Goal: Transaction & Acquisition: Purchase product/service

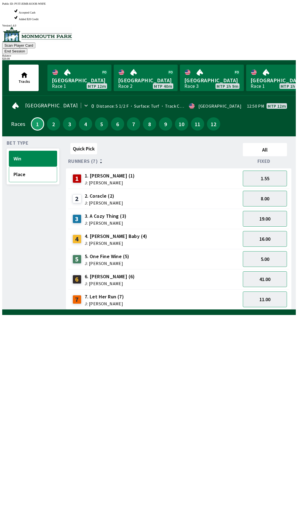
click at [25, 166] on button "Place" at bounding box center [33, 174] width 48 height 16
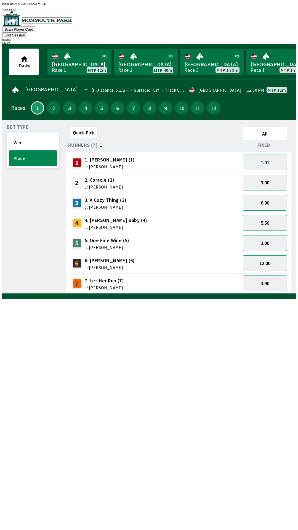
click at [32, 135] on button "Win" at bounding box center [33, 143] width 48 height 16
click at [75, 49] on link "[GEOGRAPHIC_DATA] Race 1 MTP 12m" at bounding box center [79, 62] width 64 height 26
click at [273, 255] on button "41.00" at bounding box center [265, 263] width 44 height 16
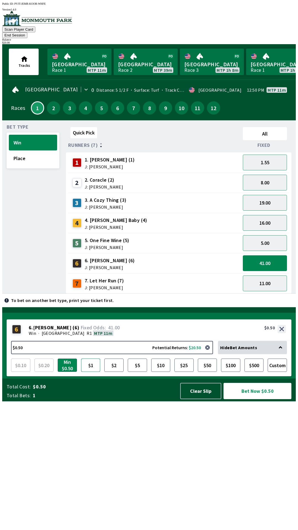
click at [89, 372] on button "$1" at bounding box center [90, 364] width 19 height 13
click at [113, 372] on button "$2" at bounding box center [113, 364] width 19 height 13
click at [255, 399] on button "Bet Now $2.00" at bounding box center [257, 391] width 68 height 16
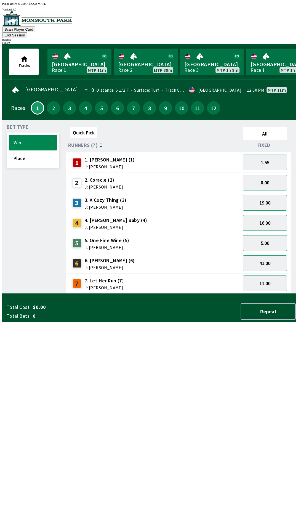
click at [215, 293] on div "Quick Pick All Runners (7) Fixed 1 1. [PERSON_NAME] (1) J: [PERSON_NAME] 1.55 2…" at bounding box center [181, 209] width 230 height 169
click at [27, 32] on button "End Session" at bounding box center [14, 35] width 25 height 6
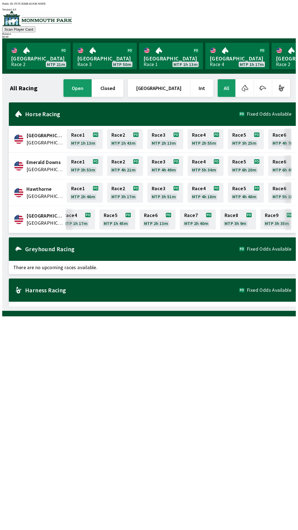
scroll to position [0, 95]
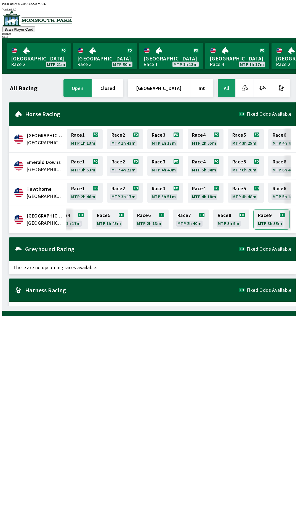
click at [268, 215] on link "Race 9 MTP 3h 35m" at bounding box center [271, 219] width 36 height 20
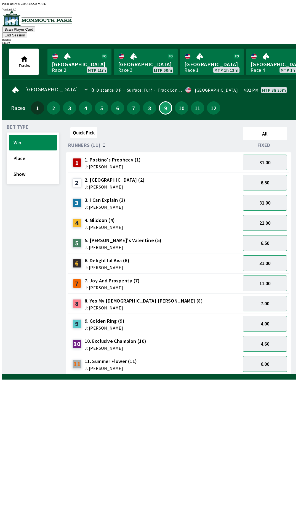
click at [202, 337] on div "10 10. Exclusive Champion (10) J: [PERSON_NAME]" at bounding box center [154, 344] width 168 height 14
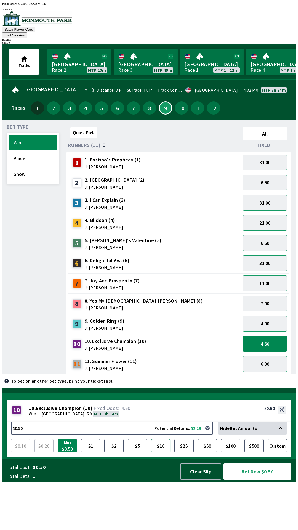
click at [164, 452] on button "$10" at bounding box center [160, 445] width 19 height 13
click at [249, 479] on button "Bet Now $10.00" at bounding box center [257, 471] width 68 height 16
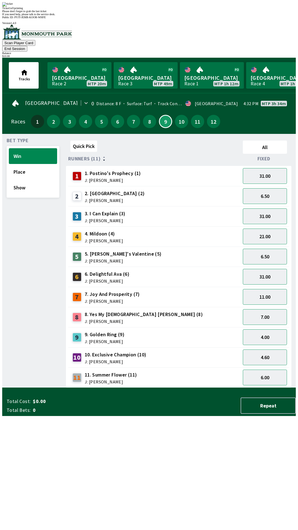
click at [86, 16] on div "Ticket 1 of 1 printing Please don't forget to grab the last ticket If you need …" at bounding box center [148, 9] width 293 height 14
click at [82, 388] on div "Quick Pick All Runners (11) Fixed 1 1. Postino's Prophecy (1) J: [PERSON_NAME] …" at bounding box center [181, 262] width 230 height 249
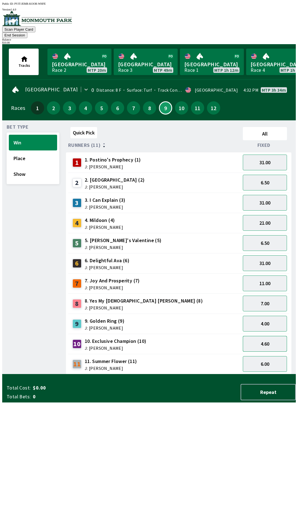
click at [258, 336] on button "4.60" at bounding box center [265, 344] width 44 height 16
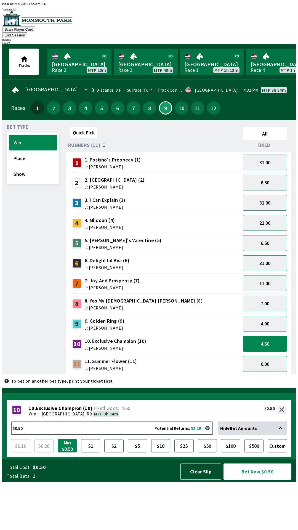
click at [163, 452] on button "$10" at bounding box center [160, 445] width 19 height 13
click at [246, 479] on button "Bet Now $10.00" at bounding box center [257, 471] width 68 height 16
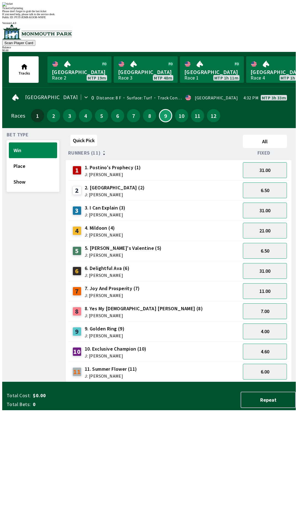
click at [184, 16] on div "Ticket 1 of 1 printing Please don't forget to grab the last ticket If you need …" at bounding box center [148, 9] width 293 height 14
click at [196, 204] on div "3 3. I Can Explain (3) J: [PERSON_NAME]" at bounding box center [154, 211] width 168 height 14
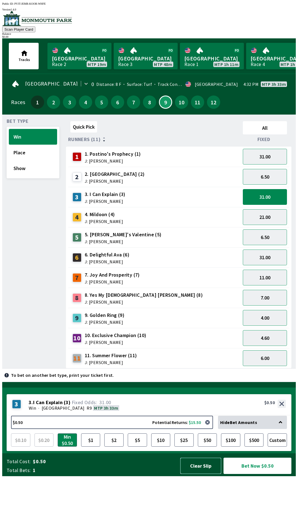
click at [203, 474] on button "Clear Slip" at bounding box center [200, 465] width 41 height 16
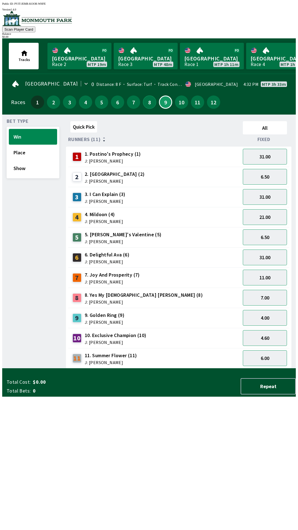
click at [149, 102] on button "8" at bounding box center [149, 101] width 13 height 13
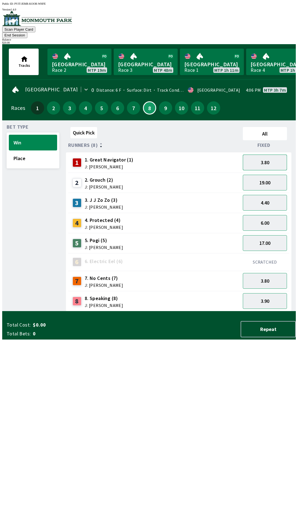
click at [258, 154] on button "3.80" at bounding box center [265, 162] width 44 height 16
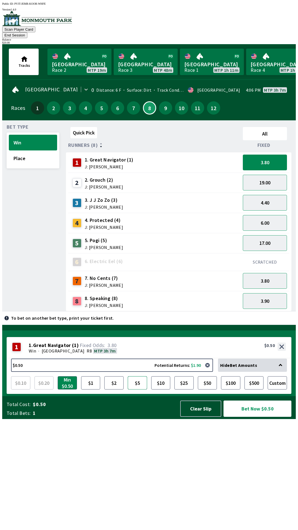
click at [139, 389] on button "$5" at bounding box center [137, 382] width 19 height 13
click at [265, 416] on button "Bet Now $5.00" at bounding box center [257, 408] width 68 height 16
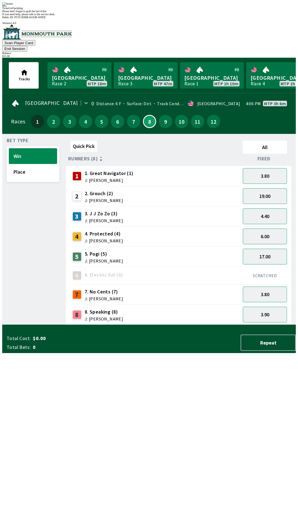
click at [222, 325] on div "Quick Pick All Runners (8) Fixed 1 1. Great Navigator (1) J: [PERSON_NAME] 3.80…" at bounding box center [181, 231] width 230 height 186
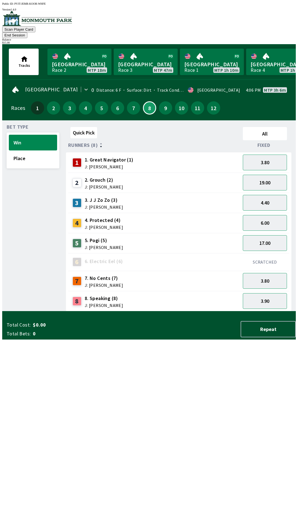
click at [27, 32] on button "End Session" at bounding box center [14, 35] width 25 height 6
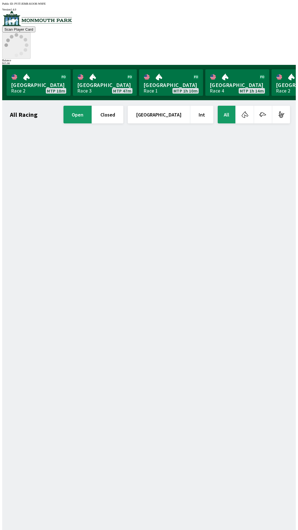
click at [28, 33] on icon at bounding box center [16, 45] width 24 height 24
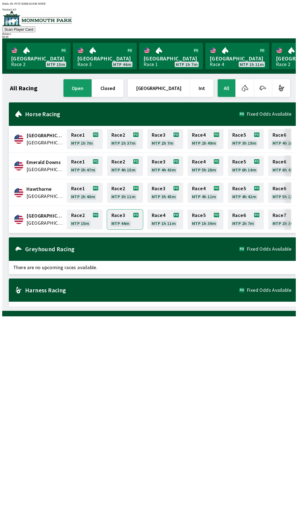
click at [119, 217] on link "Race 3 MTP 44m" at bounding box center [125, 219] width 36 height 20
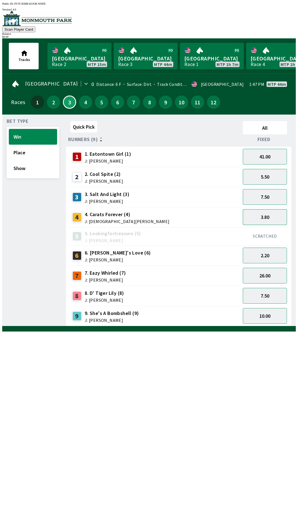
click at [262, 215] on button "3.80" at bounding box center [265, 217] width 44 height 16
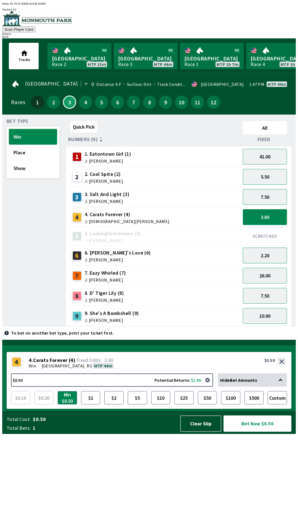
click at [264, 253] on button "2.20" at bounding box center [265, 255] width 44 height 16
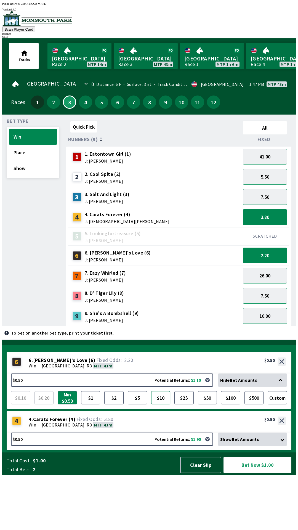
click at [151, 404] on button "$10" at bounding box center [160, 397] width 19 height 13
click at [135, 404] on button "$5" at bounding box center [137, 397] width 19 height 13
click at [137, 404] on button "$5" at bounding box center [137, 397] width 19 height 13
click at [267, 198] on button "7.50" at bounding box center [265, 197] width 44 height 16
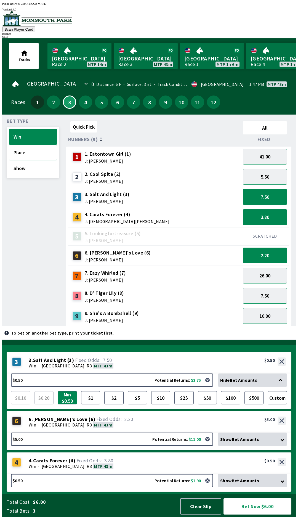
click at [14, 146] on button "Place" at bounding box center [33, 153] width 48 height 16
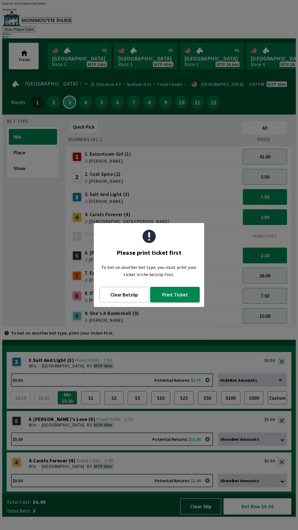
click at [165, 295] on button "Print Ticket" at bounding box center [175, 295] width 50 height 16
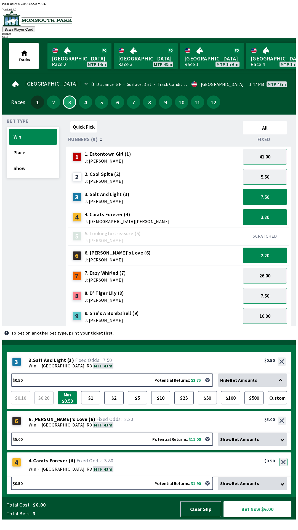
click at [284, 466] on button "button" at bounding box center [283, 462] width 8 height 8
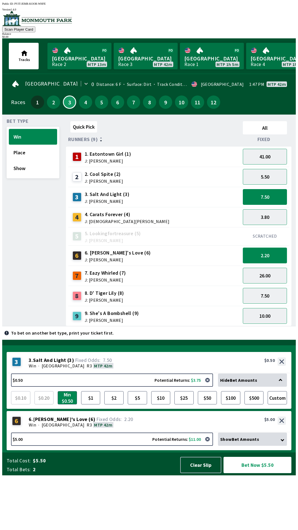
click at [271, 254] on button "2.20" at bounding box center [265, 255] width 44 height 16
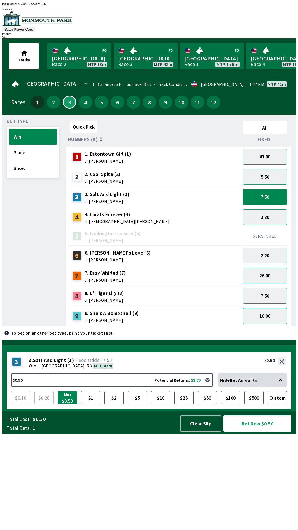
click at [279, 195] on button "7.50" at bounding box center [265, 197] width 44 height 16
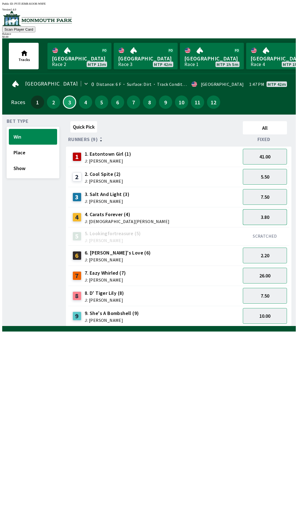
click at [264, 218] on button "3.80" at bounding box center [265, 217] width 44 height 16
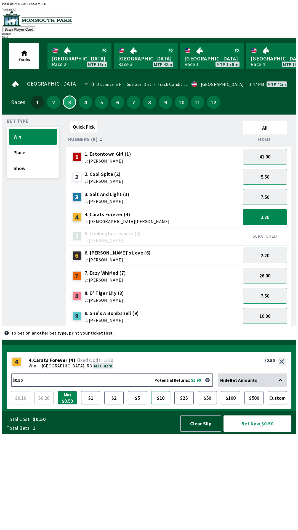
click at [163, 404] on button "$10" at bounding box center [160, 397] width 19 height 13
click at [24, 154] on button "Place" at bounding box center [33, 153] width 48 height 16
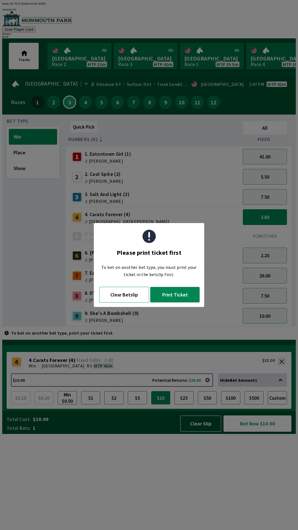
click at [134, 297] on button "Clear Betslip" at bounding box center [124, 295] width 50 height 16
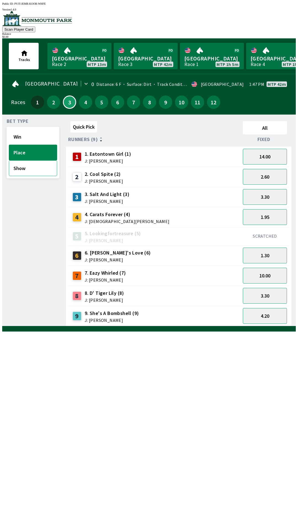
click at [36, 167] on button "Show" at bounding box center [33, 168] width 48 height 16
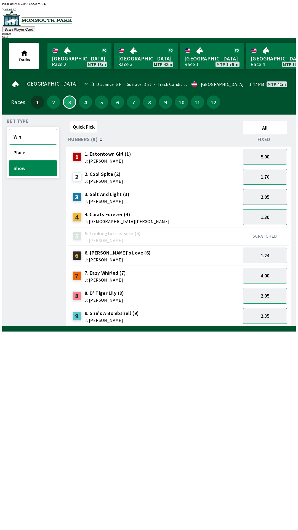
click at [35, 134] on button "Win" at bounding box center [33, 137] width 48 height 16
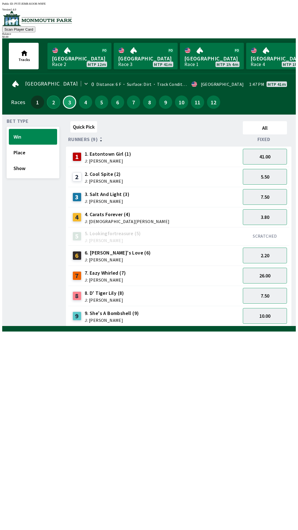
click at [52, 103] on button "2" at bounding box center [53, 101] width 13 height 13
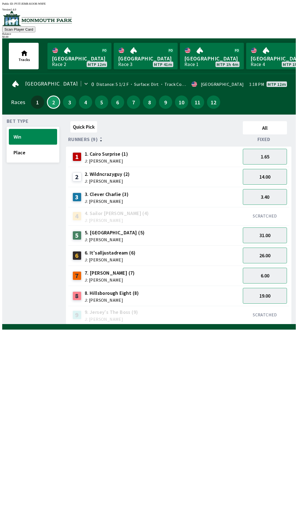
click at [268, 137] on span "Fixed" at bounding box center [263, 139] width 13 height 4
click at [264, 137] on span "Fixed" at bounding box center [262, 139] width 13 height 4
click at [262, 126] on button "All" at bounding box center [265, 127] width 44 height 13
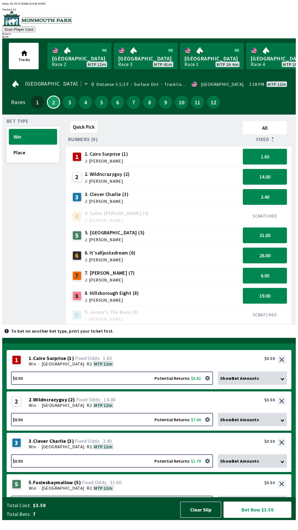
click at [271, 154] on button "1.65" at bounding box center [265, 157] width 44 height 16
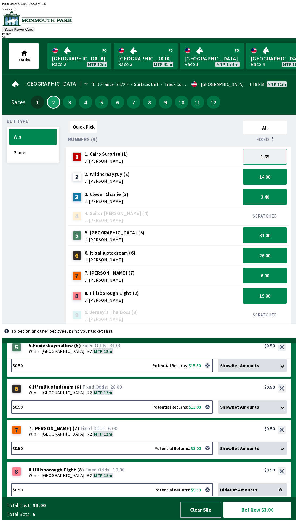
scroll to position [112, 0]
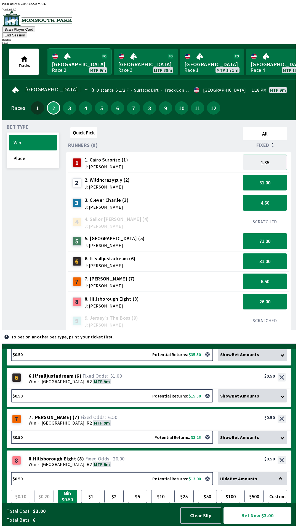
click at [63, 49] on link "[GEOGRAPHIC_DATA] Race 2 MTP 9m" at bounding box center [79, 62] width 64 height 26
click at [257, 196] on button "4.60" at bounding box center [265, 203] width 44 height 16
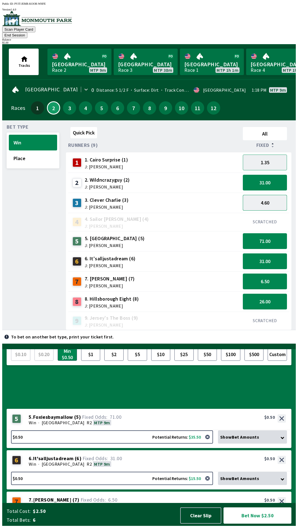
scroll to position [0, 0]
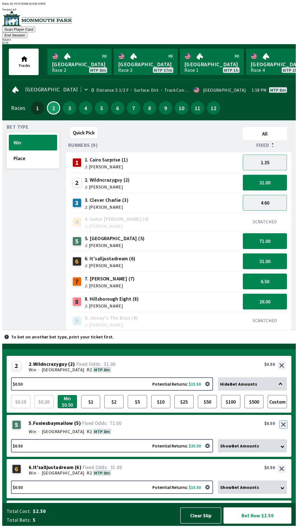
click at [283, 428] on button "button" at bounding box center [283, 424] width 8 height 8
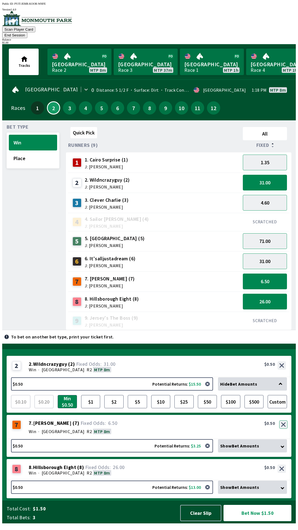
click at [285, 435] on div "7 7 . [PERSON_NAME] ( 7 ) Win · [GEOGRAPHIC_DATA] R2 MTP 8m 7. [PERSON_NAME] (7…" at bounding box center [149, 427] width 285 height 24
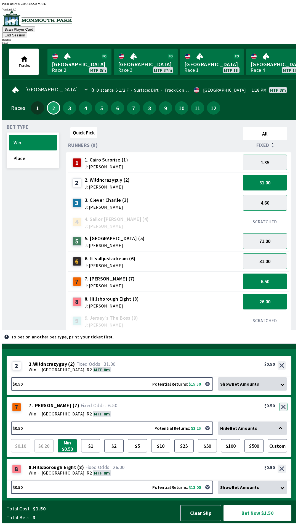
click at [285, 411] on button "button" at bounding box center [283, 406] width 8 height 8
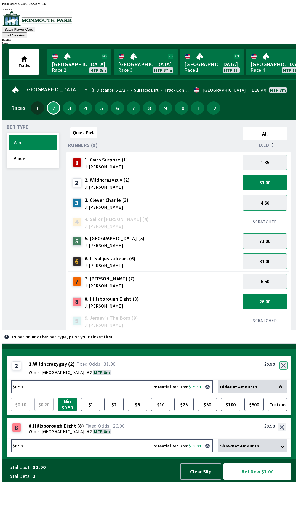
click at [284, 369] on button "button" at bounding box center [283, 365] width 8 height 8
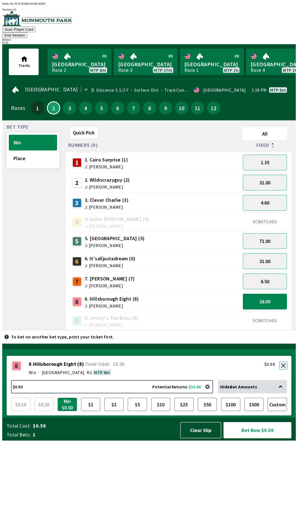
click at [280, 380] on div "8 8 . Hillsborough Eight ( 8 ) Win · [GEOGRAPHIC_DATA] R2 MTP 8m 8. Hillsboroug…" at bounding box center [149, 368] width 285 height 24
click at [283, 369] on button "button" at bounding box center [283, 365] width 8 height 8
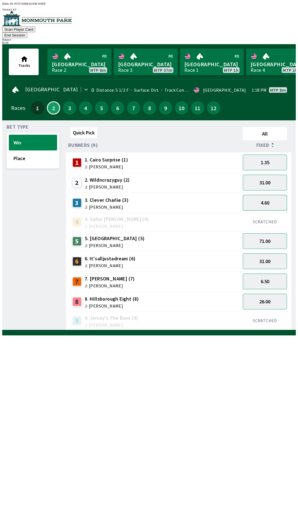
click at [257, 198] on button "4.60" at bounding box center [265, 203] width 44 height 16
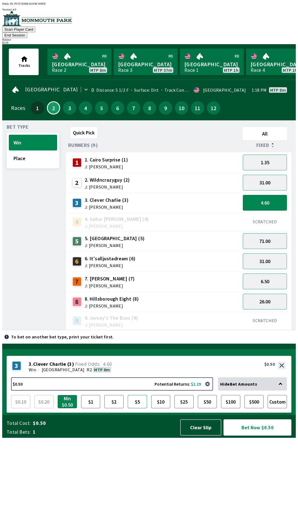
click at [140, 408] on button "$5" at bounding box center [137, 401] width 19 height 13
click at [19, 150] on button "Place" at bounding box center [33, 158] width 48 height 16
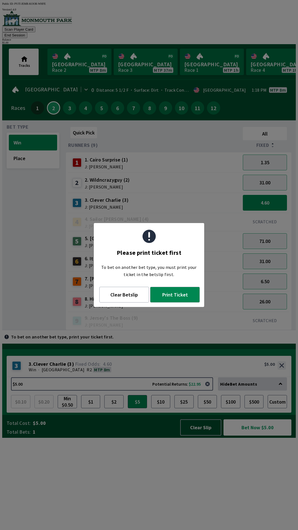
click at [129, 328] on div "Quick Pick All Runners (9) Fixed 1 1. Cairo Surprise (1) J: [PERSON_NAME] 1.35 …" at bounding box center [181, 227] width 230 height 205
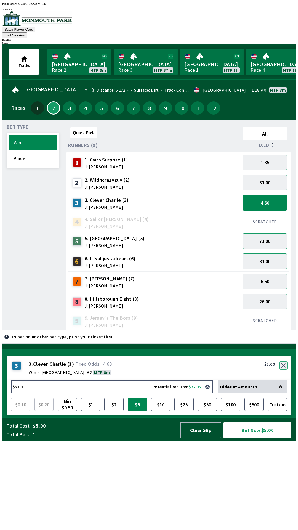
click at [283, 369] on button "button" at bounding box center [283, 365] width 8 height 8
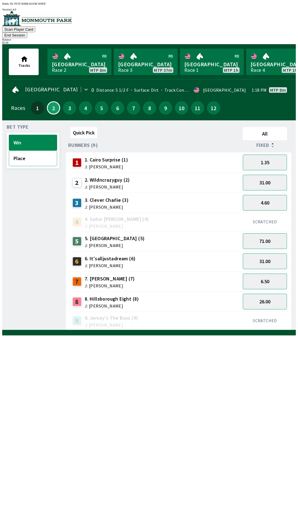
click at [21, 152] on button "Place" at bounding box center [33, 158] width 48 height 16
click at [259, 197] on button "1.75" at bounding box center [265, 203] width 44 height 16
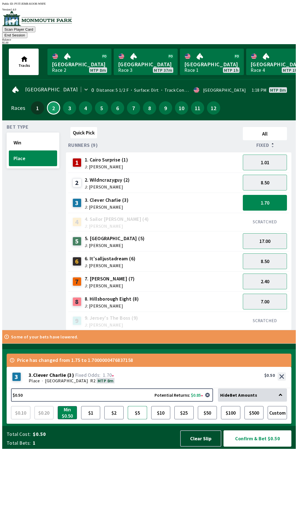
click at [139, 419] on button "$5" at bounding box center [137, 412] width 19 height 13
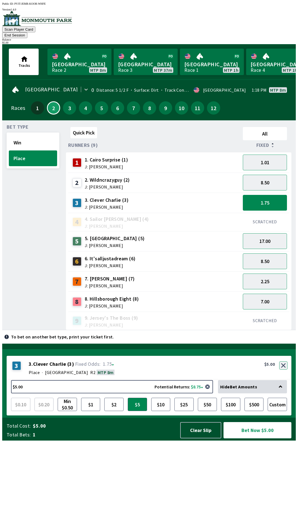
click at [284, 369] on button "button" at bounding box center [283, 365] width 8 height 8
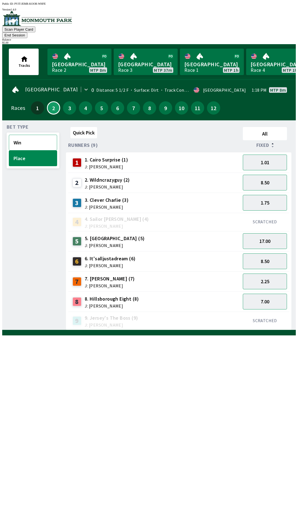
click at [25, 135] on button "Win" at bounding box center [33, 143] width 48 height 16
click at [266, 196] on button "4.60" at bounding box center [265, 203] width 44 height 16
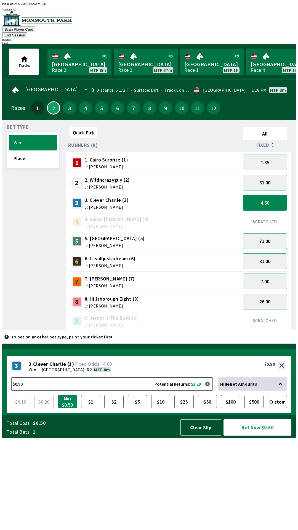
click at [138, 408] on button "$5" at bounding box center [137, 401] width 19 height 13
click at [253, 435] on button "Bet Now $5.00" at bounding box center [257, 427] width 68 height 16
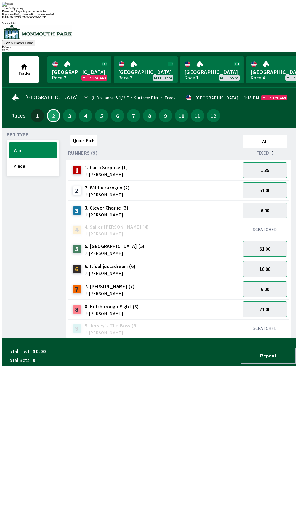
click at [205, 16] on div "Ticket 1 of 1 printing Please don't forget to grab the last ticket If you need …" at bounding box center [148, 9] width 293 height 14
click at [185, 183] on div "2 2. Wildncrazyguy (2) J: [PERSON_NAME]" at bounding box center [154, 190] width 168 height 14
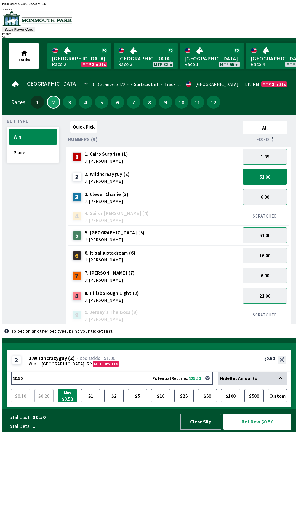
click at [106, 159] on span "J: [PERSON_NAME]" at bounding box center [106, 161] width 43 height 4
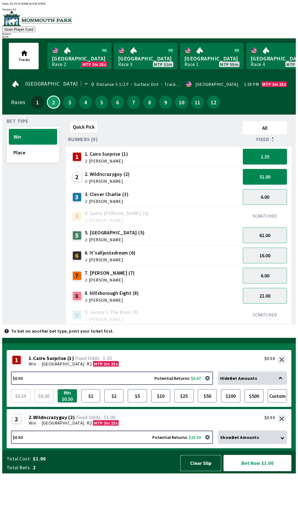
click at [205, 471] on button "Clear Slip" at bounding box center [200, 463] width 41 height 16
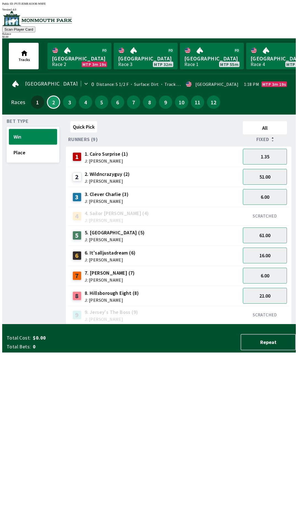
click at [41, 138] on button "Win" at bounding box center [33, 137] width 48 height 16
click at [108, 159] on span "J: [PERSON_NAME]" at bounding box center [106, 161] width 43 height 4
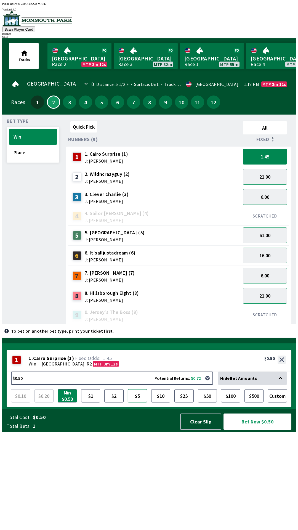
click at [145, 402] on button "$5" at bounding box center [137, 395] width 19 height 13
click at [256, 429] on button "Bet Now $5.00" at bounding box center [257, 421] width 68 height 16
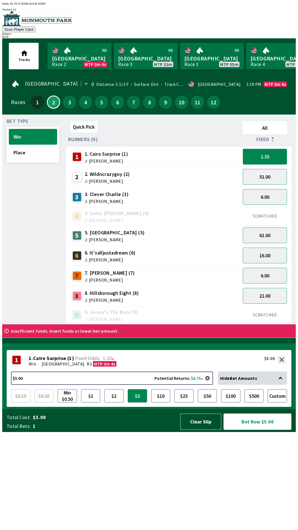
click at [203, 429] on button "Clear Slip" at bounding box center [200, 421] width 41 height 16
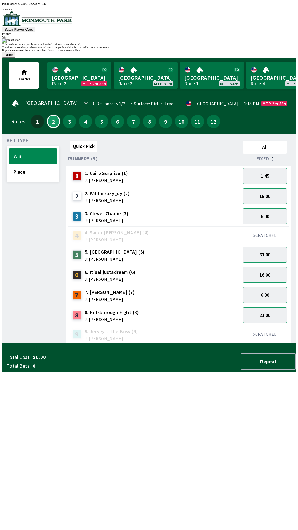
click at [15, 58] on button "Done" at bounding box center [8, 55] width 13 height 6
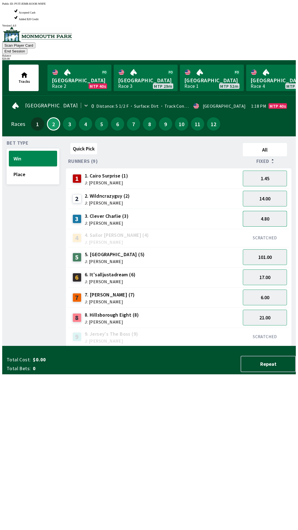
click at [274, 211] on button "4.80" at bounding box center [265, 219] width 44 height 16
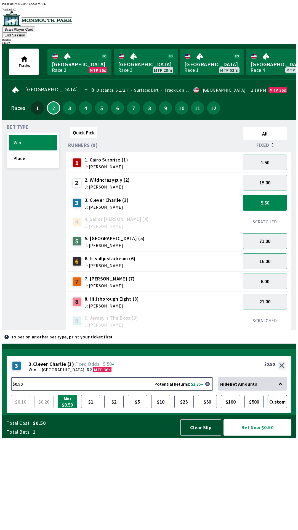
click at [278, 408] on button "Custom" at bounding box center [277, 401] width 19 height 13
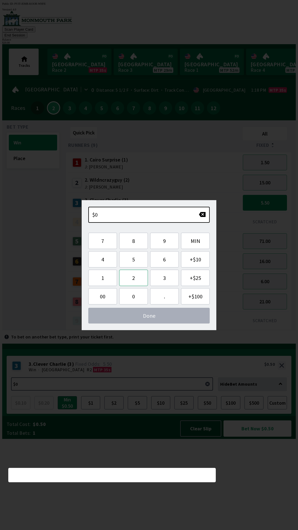
click at [138, 278] on button "2" at bounding box center [133, 277] width 29 height 16
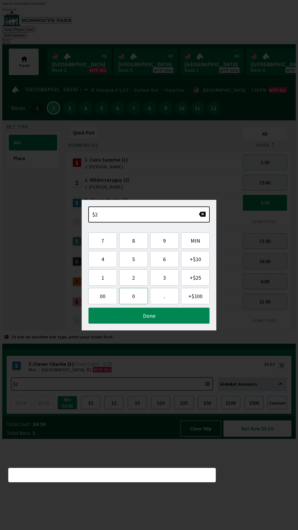
click at [136, 297] on button "0" at bounding box center [133, 296] width 29 height 16
click at [162, 314] on button "Done" at bounding box center [148, 315] width 121 height 16
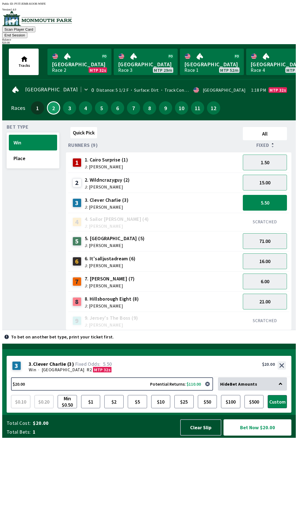
click at [257, 435] on button "Bet Now $20.00" at bounding box center [257, 427] width 68 height 16
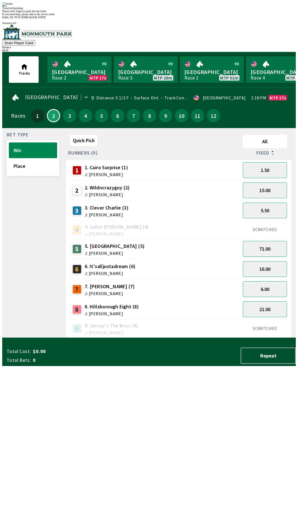
click at [150, 13] on div "Please don't forget to grab the last ticket" at bounding box center [148, 11] width 293 height 3
click at [55, 16] on span "If you need help, please talk to the service desk." at bounding box center [28, 14] width 53 height 3
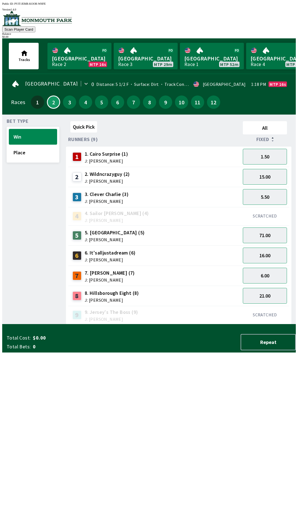
click at [125, 324] on div "Quick Pick All Runners (9) Fixed 1 1. Cairo Surprise (1) J: [PERSON_NAME] 1.50 …" at bounding box center [181, 221] width 230 height 205
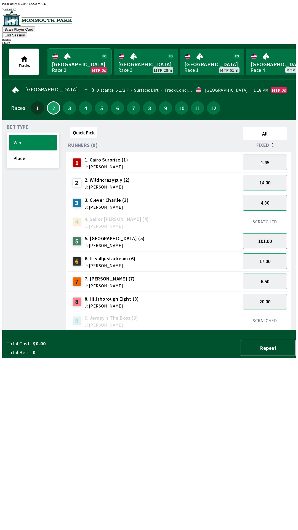
click at [87, 53] on link "Monmouth Park Race 2 MTP 0s" at bounding box center [79, 62] width 64 height 26
click at [38, 150] on button "Place" at bounding box center [33, 158] width 48 height 16
click at [27, 32] on button "End Session" at bounding box center [14, 35] width 25 height 6
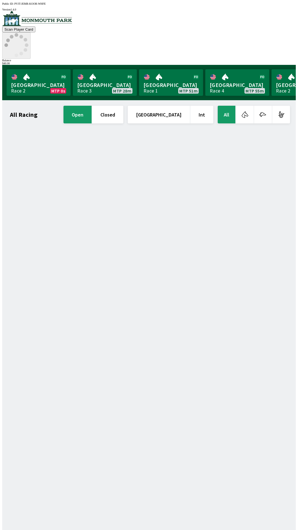
click at [28, 33] on icon at bounding box center [16, 45] width 24 height 24
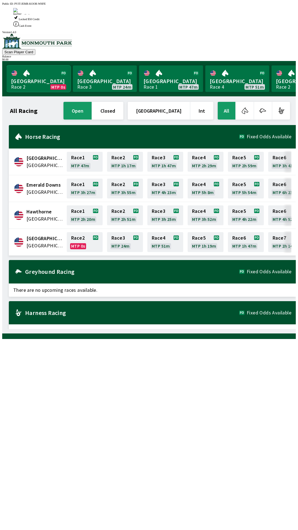
click at [36, 65] on link "Monmouth Park Race 2 MTP 0s" at bounding box center [39, 78] width 64 height 26
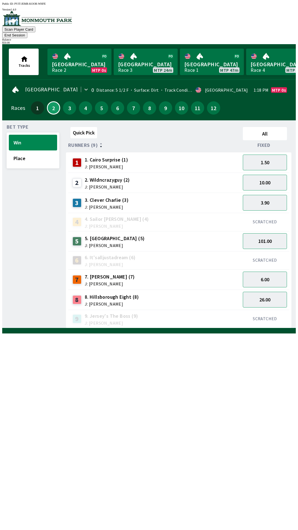
click at [27, 32] on button "End Session" at bounding box center [14, 35] width 25 height 6
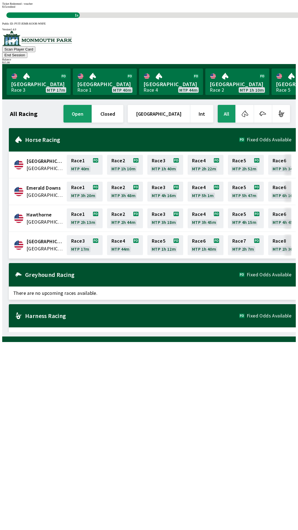
click at [124, 332] on div "All Racing open closed [GEOGRAPHIC_DATA] Int All [GEOGRAPHIC_DATA] [GEOGRAPHIC_…" at bounding box center [151, 218] width 289 height 228
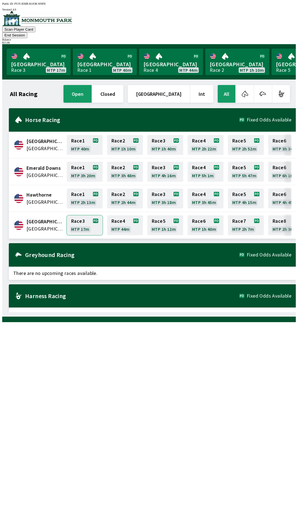
click at [78, 217] on link "Race 3 MTP 17m" at bounding box center [85, 225] width 36 height 20
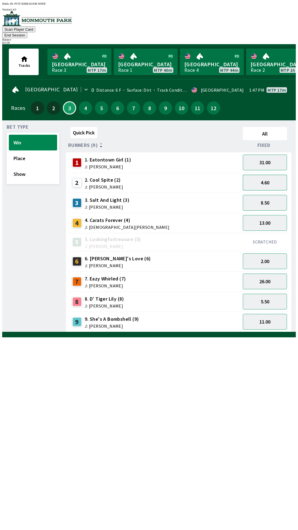
click at [255, 175] on button "4.60" at bounding box center [265, 183] width 44 height 16
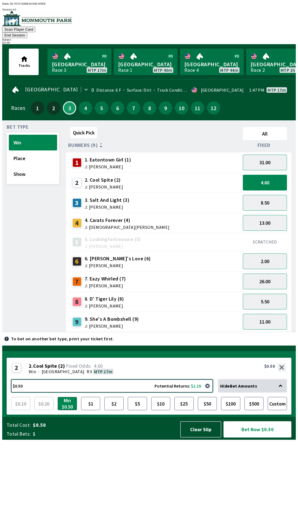
click at [74, 392] on button "$0.50 Potential Returns: $2.29" at bounding box center [112, 385] width 202 height 13
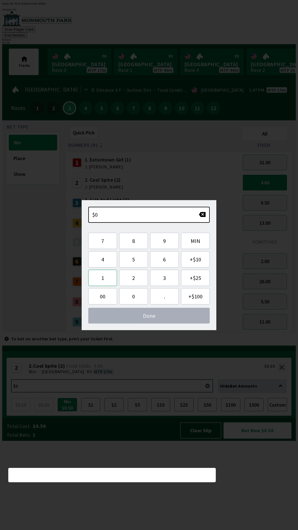
click at [104, 277] on button "1" at bounding box center [102, 277] width 29 height 16
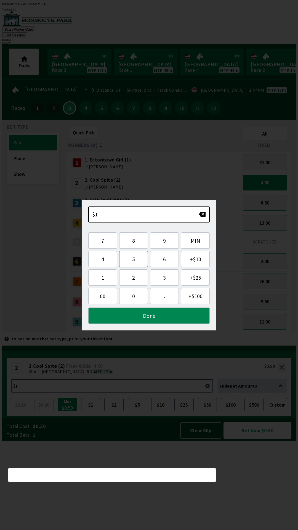
click at [131, 260] on button "5" at bounding box center [133, 259] width 29 height 16
click at [135, 314] on button "Done" at bounding box center [148, 315] width 121 height 16
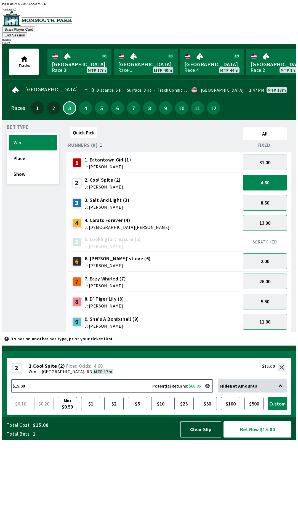
click at [245, 437] on button "Bet Now $15.00" at bounding box center [257, 429] width 68 height 16
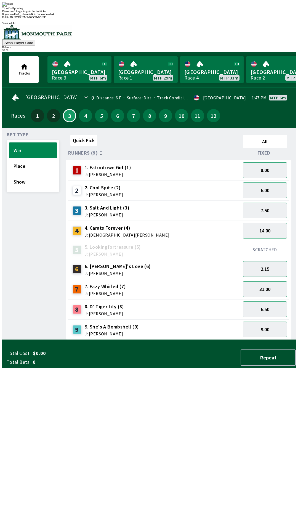
click at [50, 340] on div "Bet Type Win Place Show" at bounding box center [33, 235] width 53 height 207
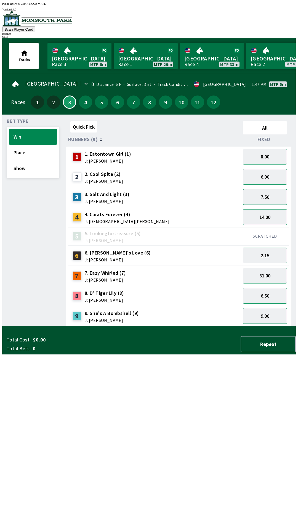
click at [282, 189] on button "7.50" at bounding box center [265, 197] width 44 height 16
click at [272, 177] on button "6.00" at bounding box center [265, 177] width 44 height 16
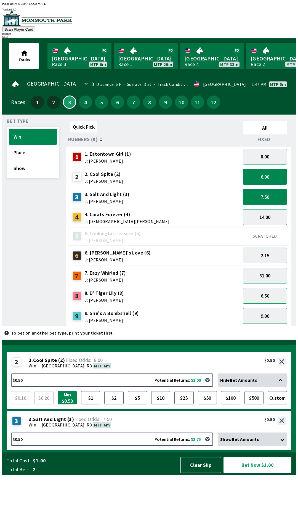
click at [273, 196] on button "7.50" at bounding box center [265, 197] width 44 height 16
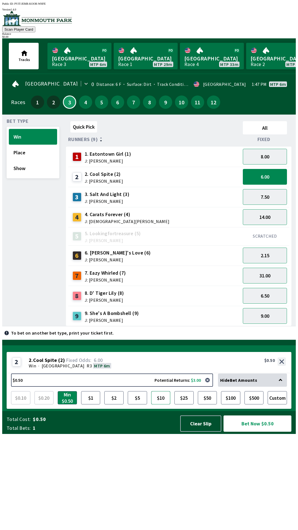
click at [167, 404] on button "$10" at bounding box center [160, 397] width 19 height 13
click at [210, 404] on button "$50" at bounding box center [207, 397] width 19 height 13
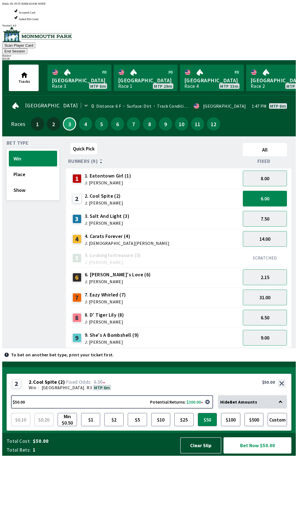
click at [259, 453] on button "Bet Now $50.00" at bounding box center [257, 445] width 68 height 16
